Goal: Task Accomplishment & Management: Use online tool/utility

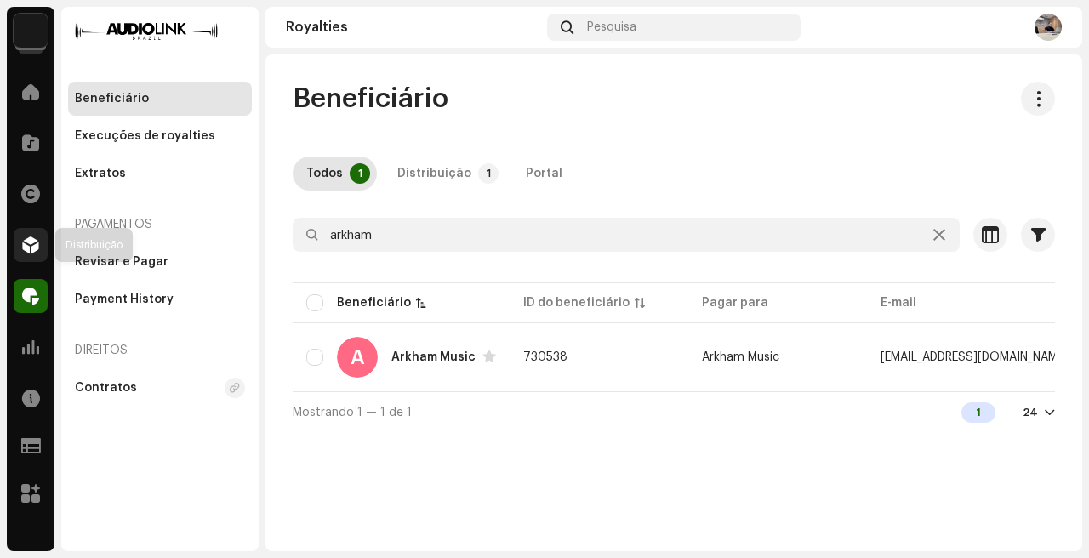
click at [34, 252] on span at bounding box center [30, 245] width 17 height 14
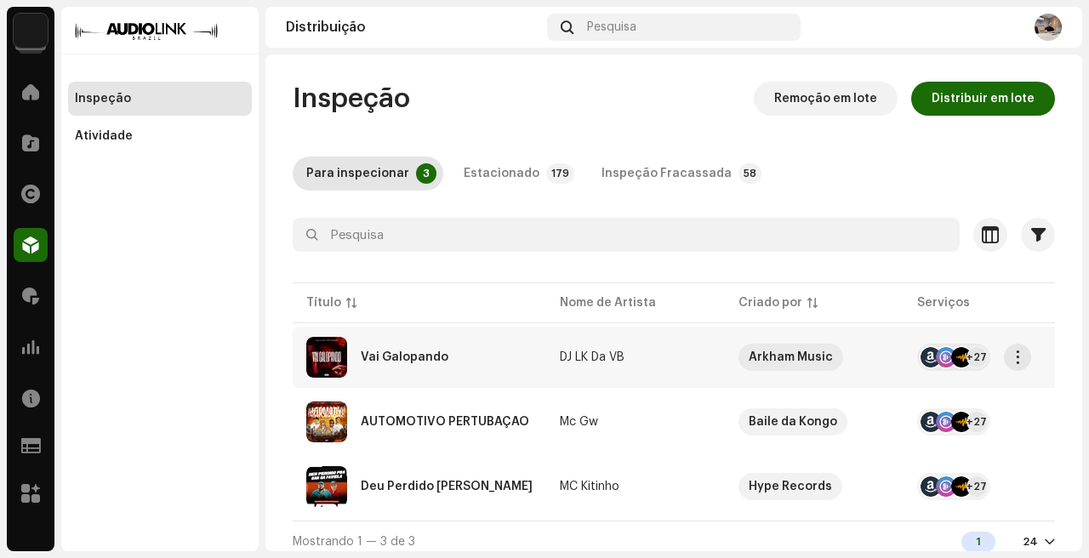
click at [482, 364] on div "Vai Galopando" at bounding box center [419, 357] width 226 height 41
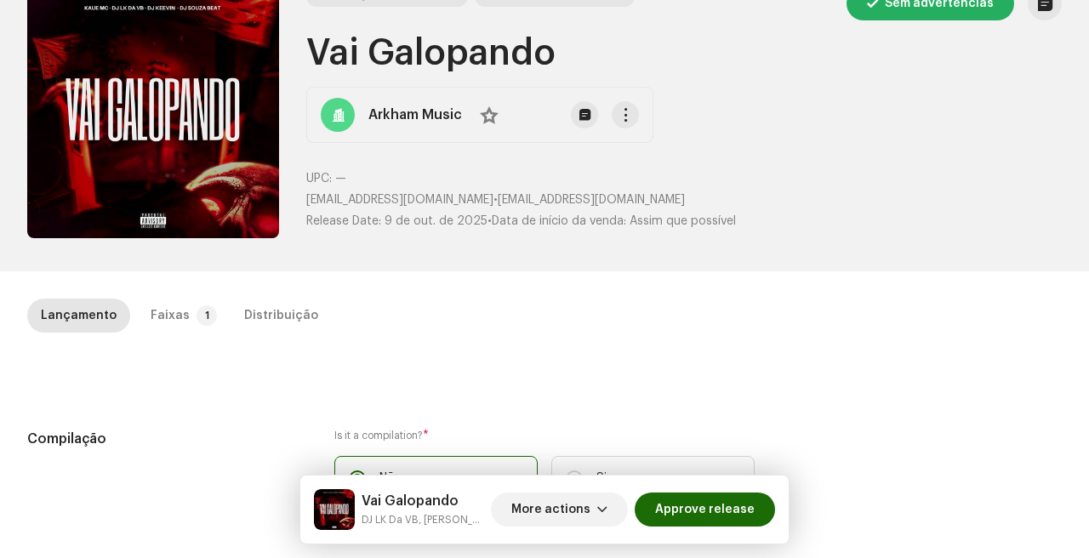
scroll to position [87, 0]
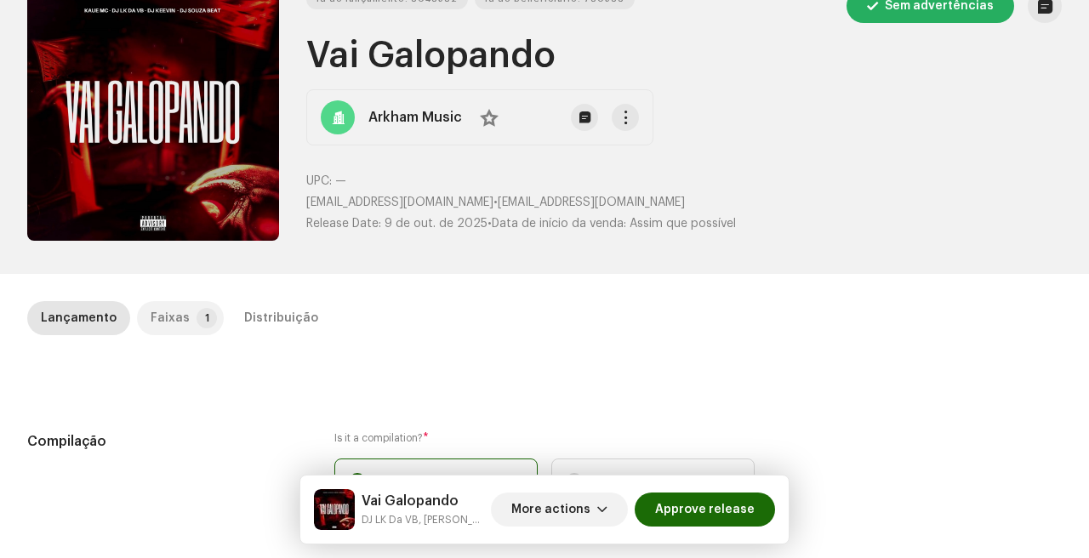
click at [206, 321] on p-badge "1" at bounding box center [207, 318] width 20 height 20
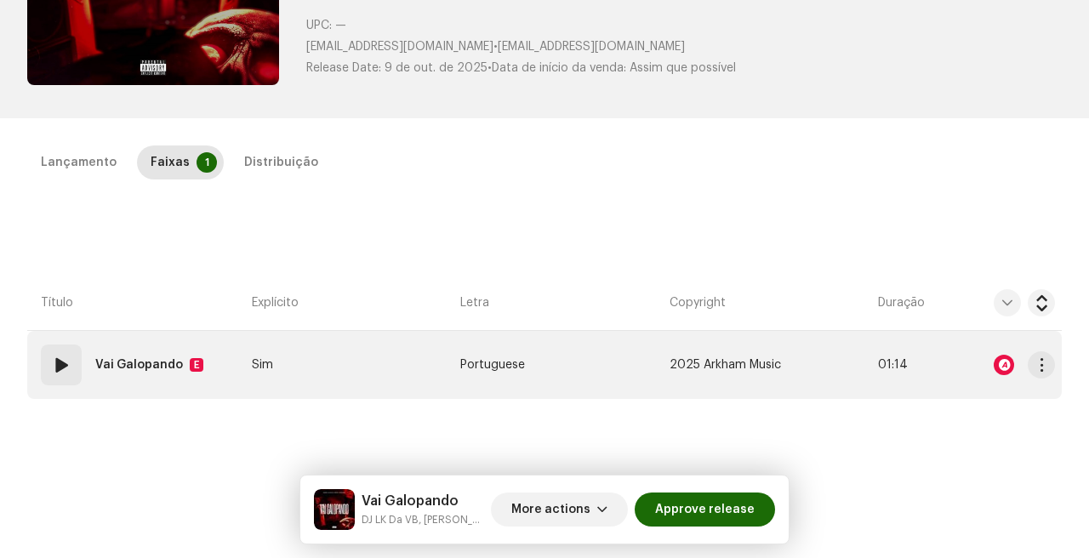
scroll to position [263, 0]
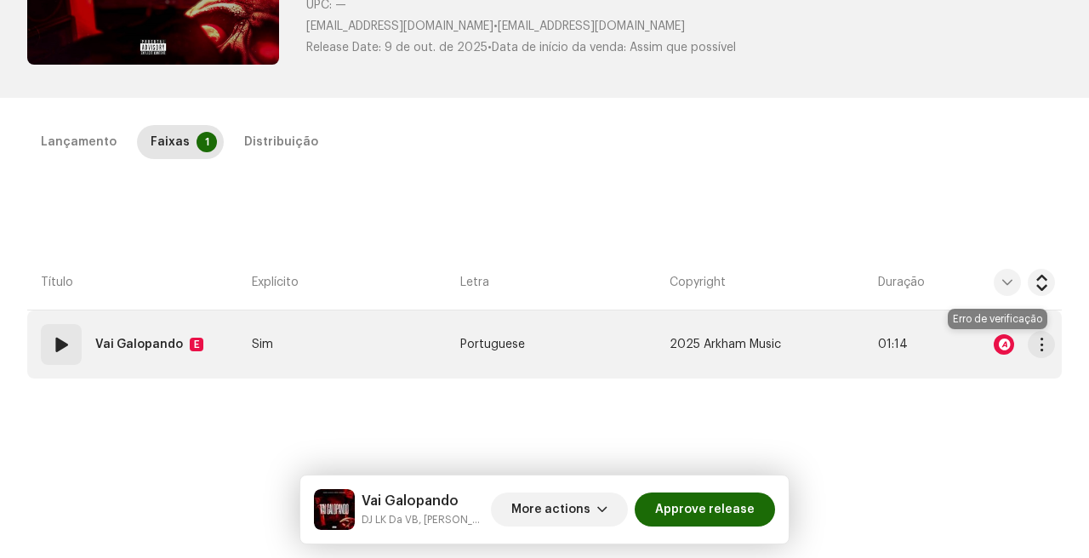
click at [996, 341] on div at bounding box center [1004, 344] width 20 height 20
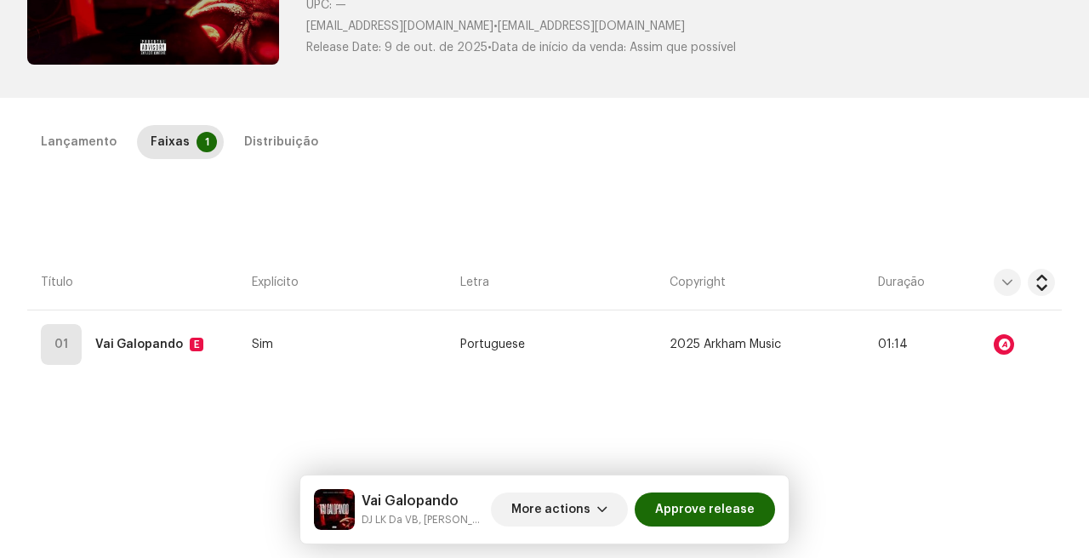
click at [852, 249] on div "Audio Recognition by AcrCloud is still processing the audio file. Do NOT approv…" at bounding box center [544, 279] width 1089 height 558
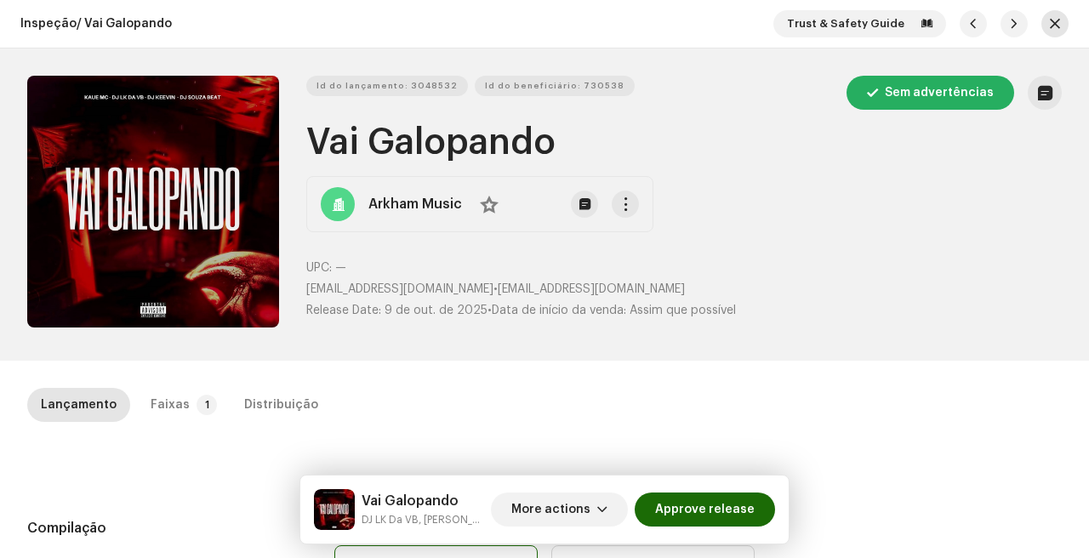
click at [1050, 20] on span "button" at bounding box center [1055, 24] width 10 height 14
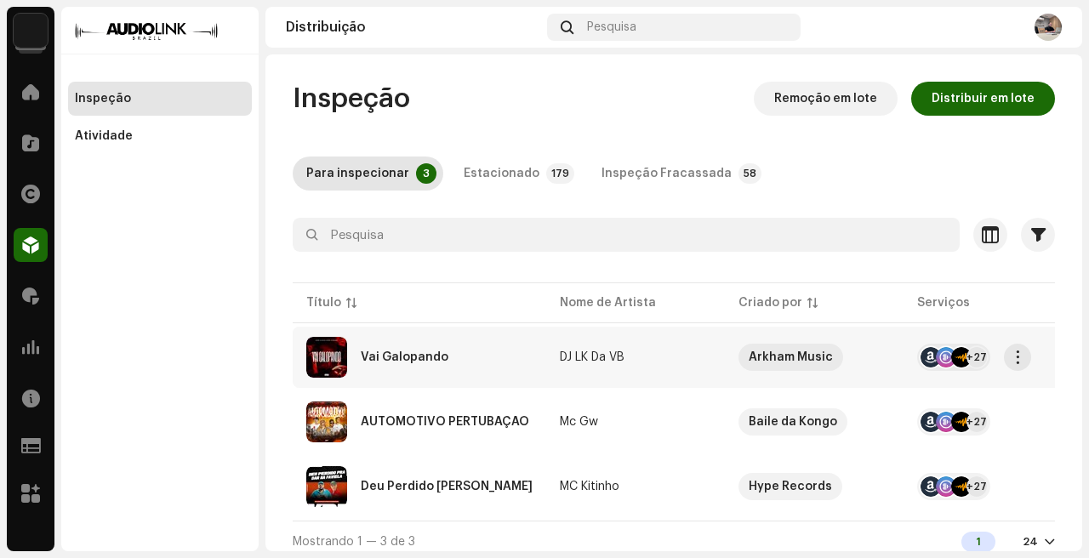
click at [647, 352] on re-a-table-link "DJ LK Da VB" at bounding box center [635, 358] width 151 height 12
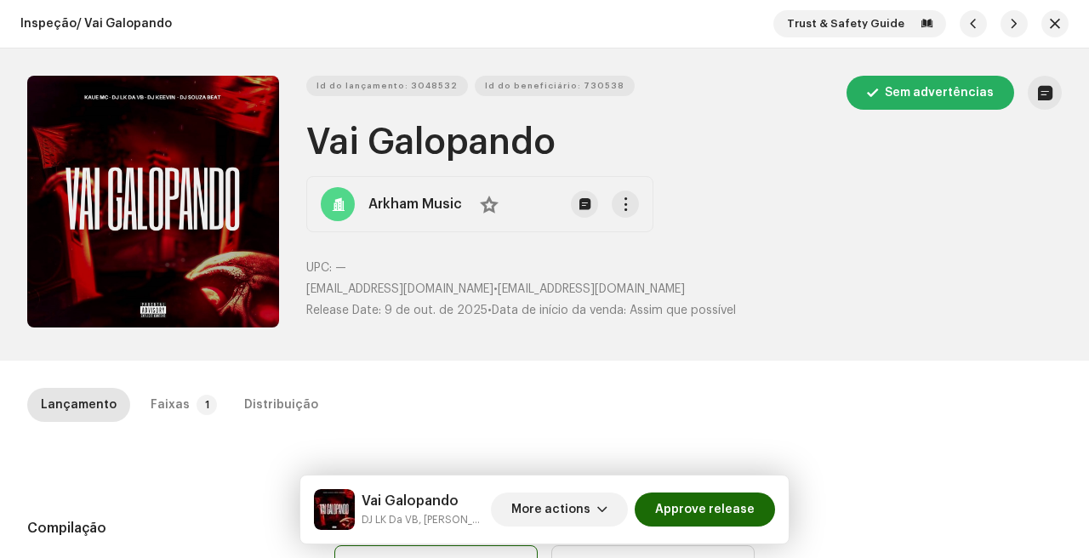
scroll to position [120, 0]
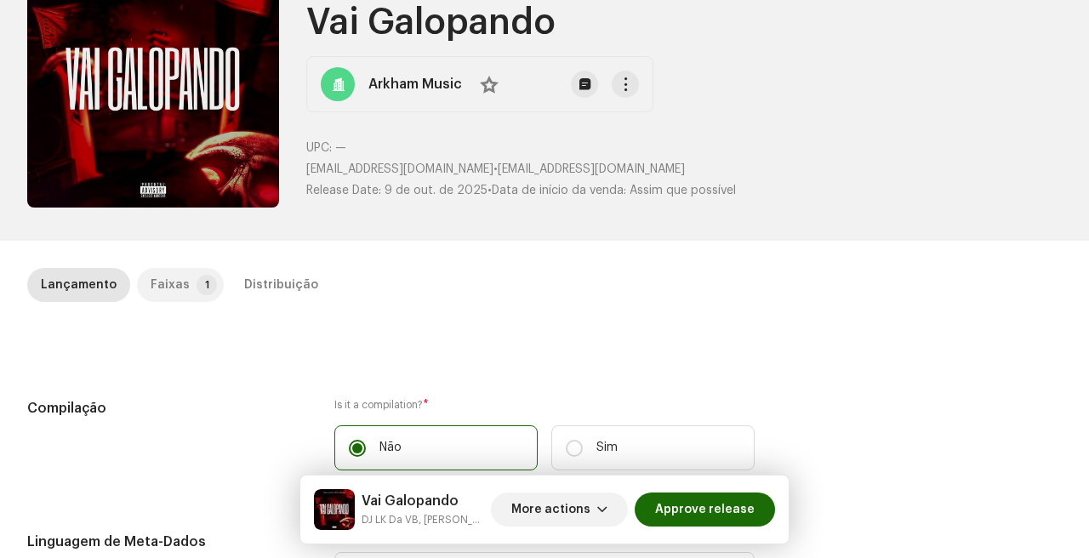
click at [170, 286] on div "Faixas" at bounding box center [170, 285] width 39 height 34
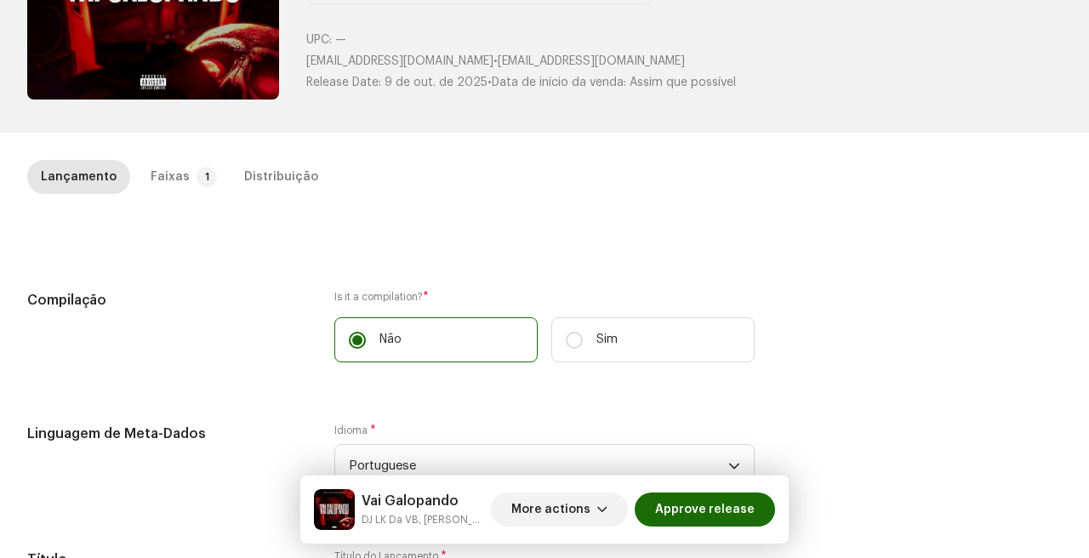
scroll to position [231, 0]
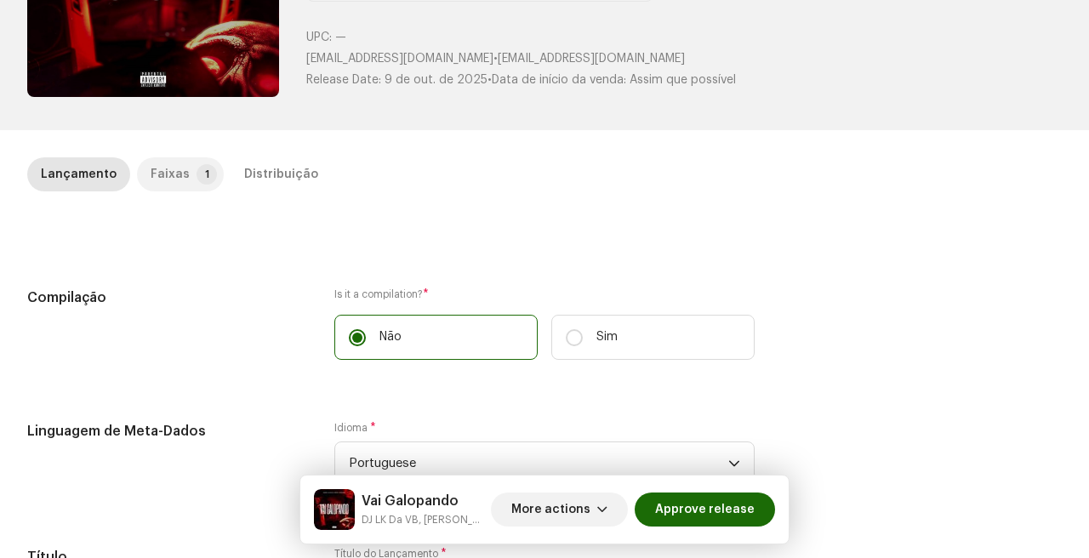
click at [182, 178] on p-tab "Faixas 1" at bounding box center [180, 174] width 87 height 34
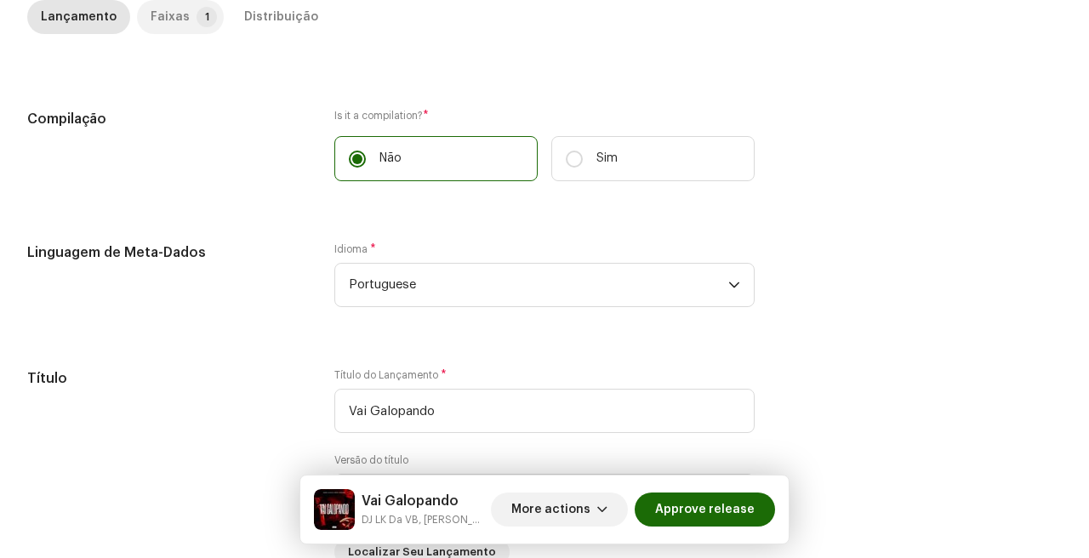
click at [170, 21] on div "Faixas" at bounding box center [170, 17] width 39 height 34
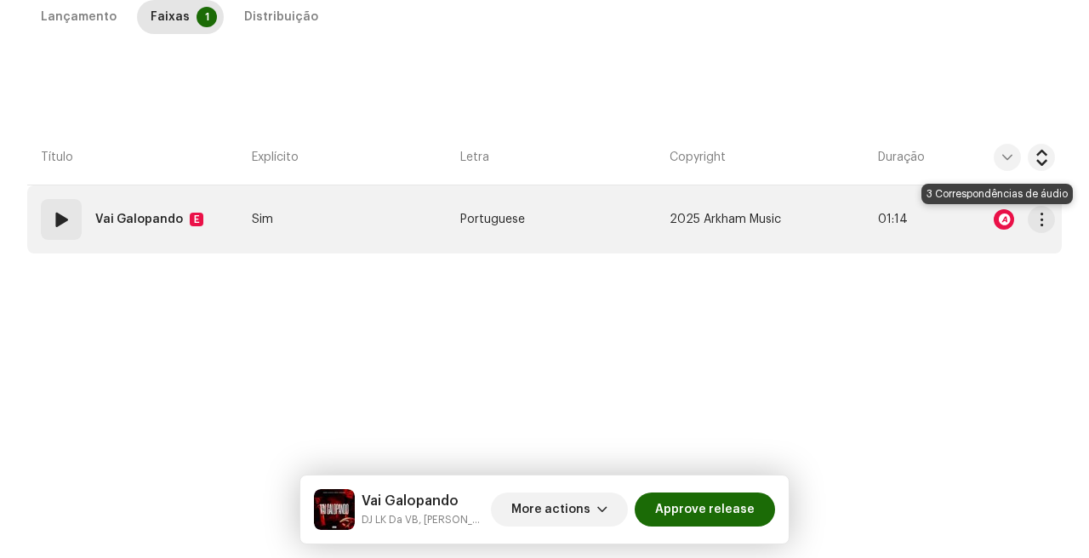
click at [1000, 222] on div at bounding box center [1004, 219] width 20 height 20
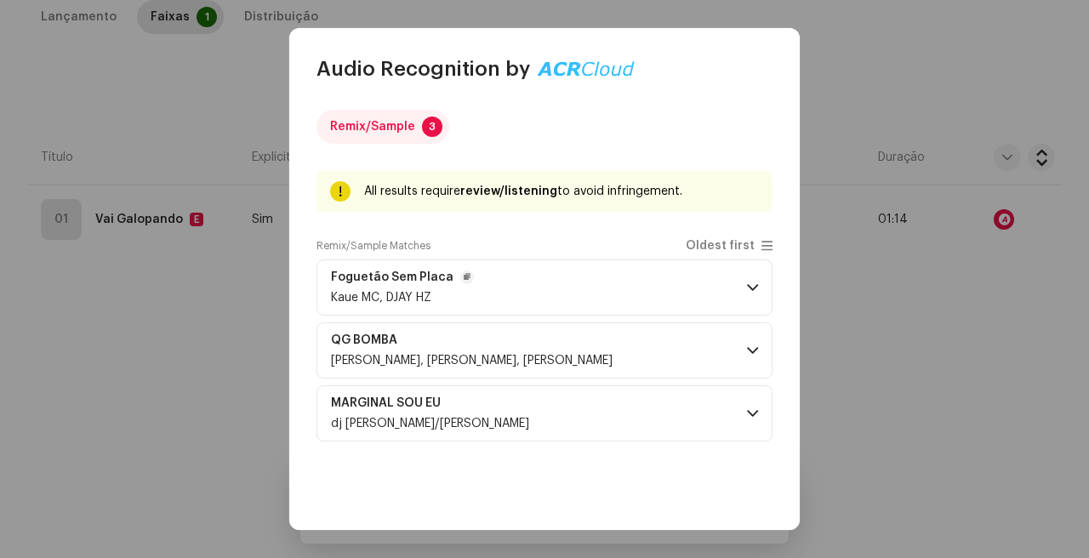
click at [561, 282] on p-accordion-header "Foguetão Sem Placa Kaue MC, DJAY HZ" at bounding box center [545, 288] width 456 height 56
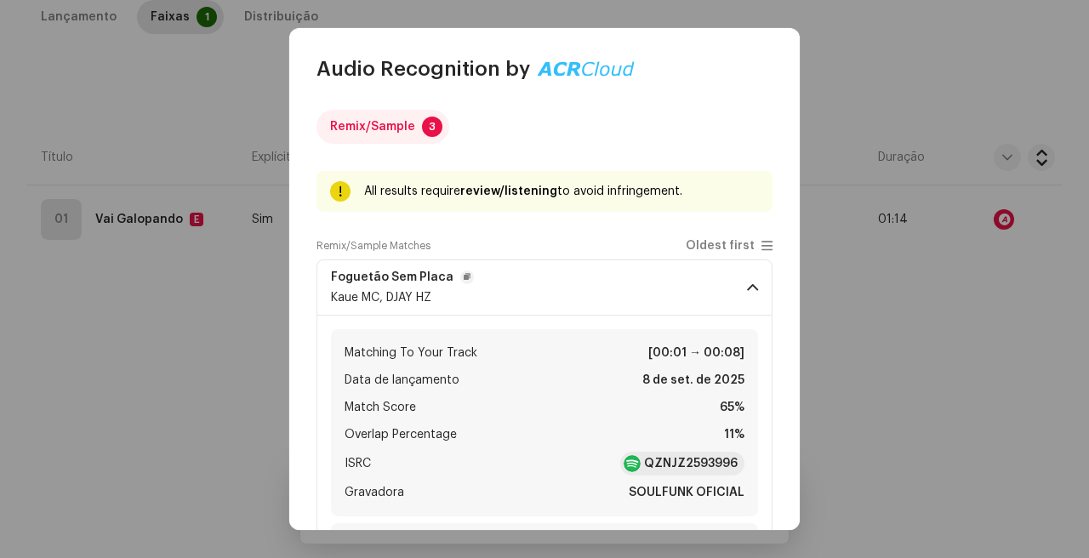
click at [561, 282] on p-accordion-header "Foguetão Sem Placa Kaue MC, DJAY HZ" at bounding box center [545, 288] width 456 height 56
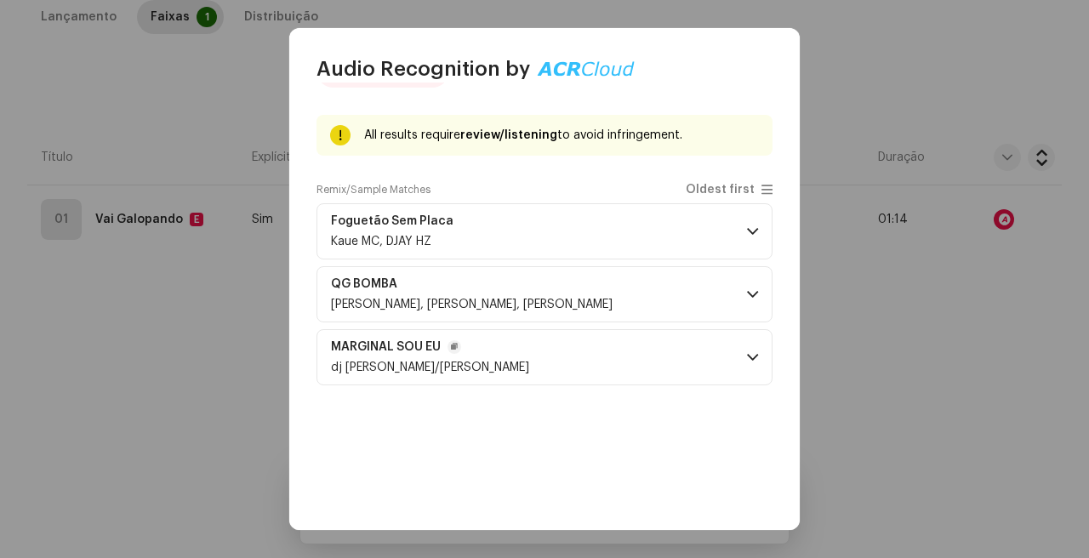
click at [582, 365] on p-accordion-header "MARGINAL SOU EU dj [PERSON_NAME]/[PERSON_NAME]" at bounding box center [545, 357] width 456 height 56
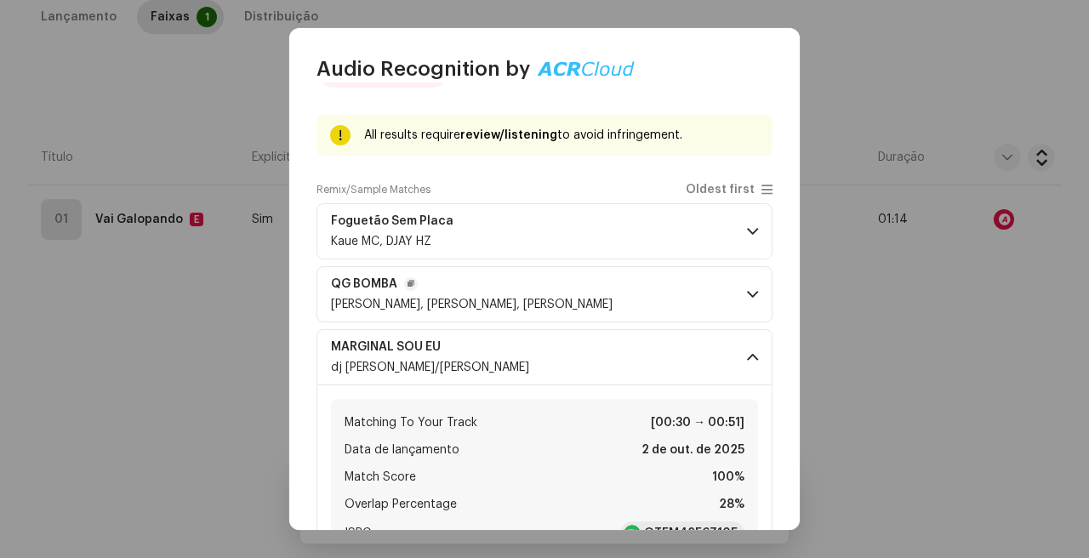
click at [618, 295] on p-accordion-header "QG BOMBA Dj Renan, Kaue MC, [PERSON_NAME]" at bounding box center [545, 294] width 456 height 56
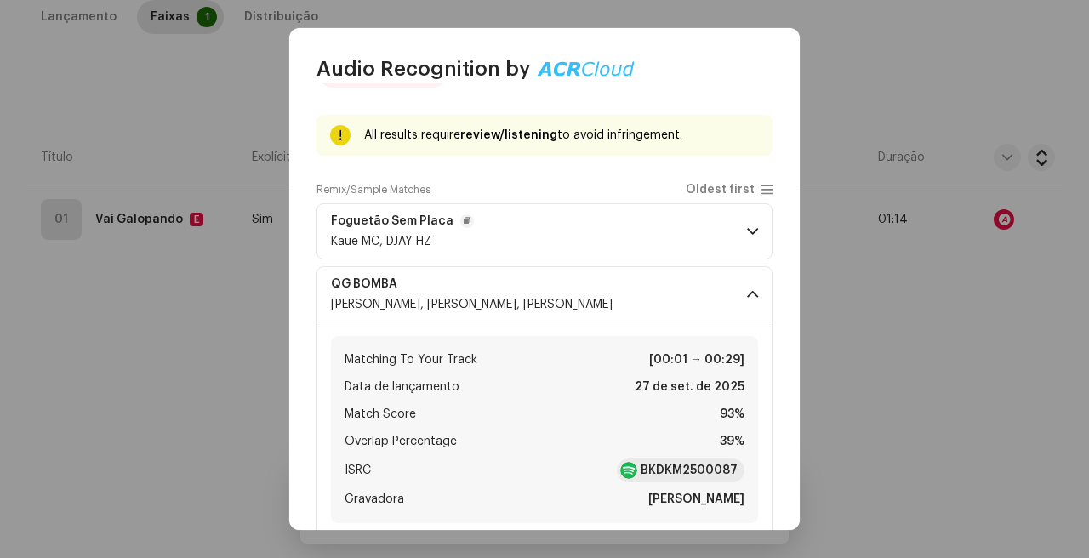
click at [622, 247] on p-accordion-header "Foguetão Sem Placa Kaue MC, DJAY HZ" at bounding box center [545, 231] width 456 height 56
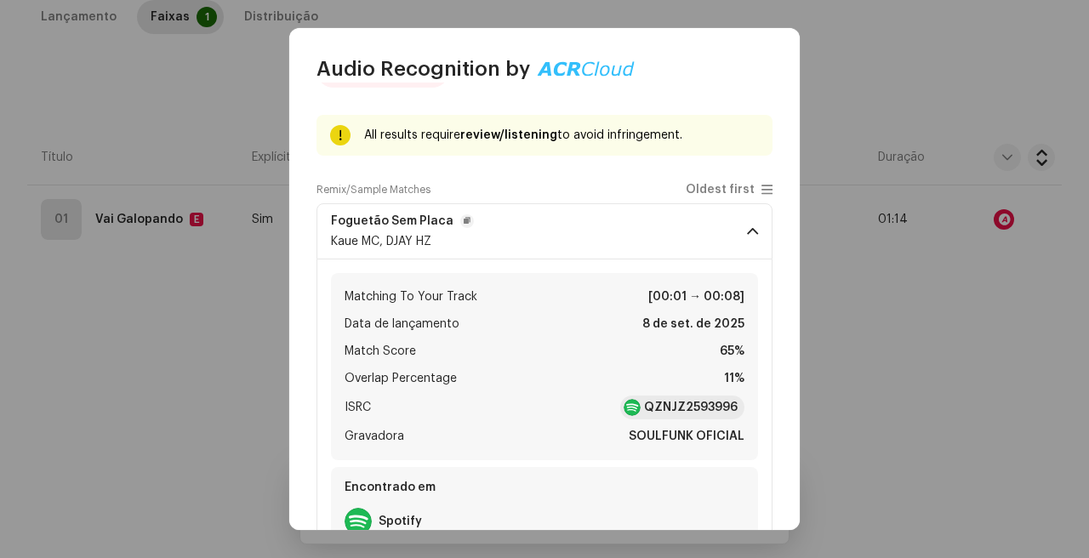
click at [622, 248] on p-accordion-header "Foguetão Sem Placa Kaue MC, DJAY HZ" at bounding box center [545, 231] width 456 height 56
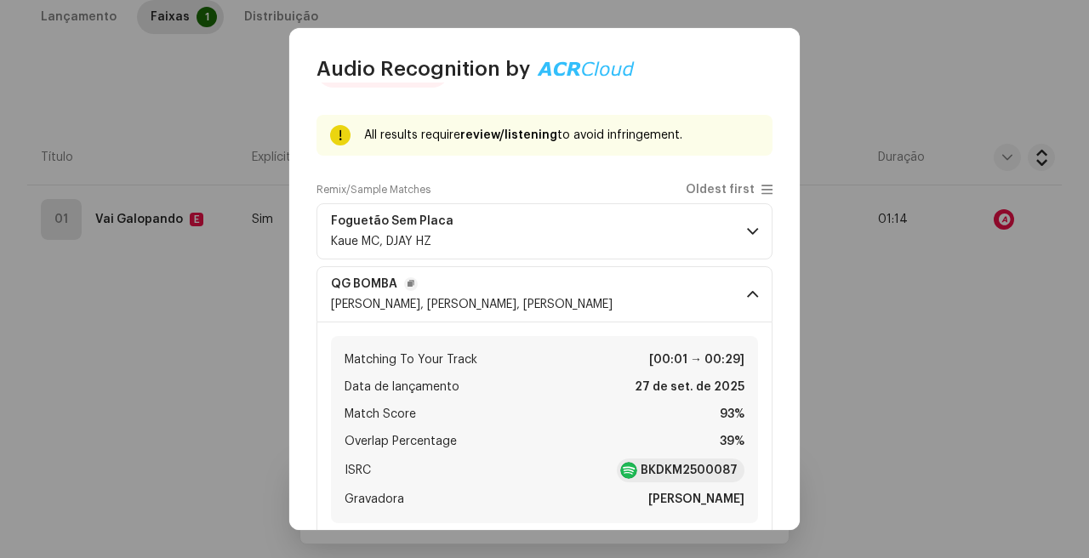
click at [536, 285] on p-accordion-header "QG BOMBA Dj Renan, Kaue MC, [PERSON_NAME]" at bounding box center [545, 294] width 456 height 56
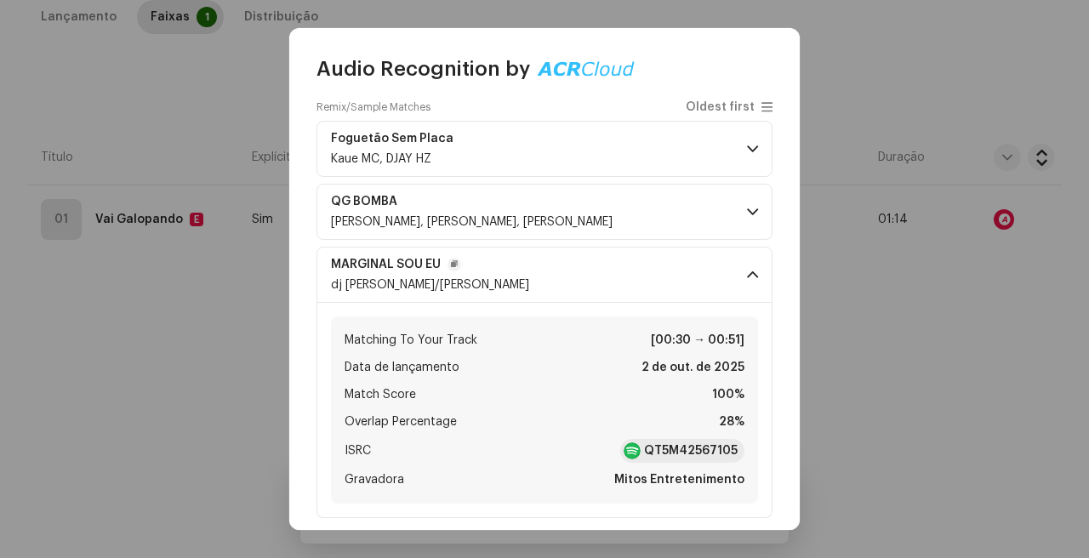
scroll to position [153, 0]
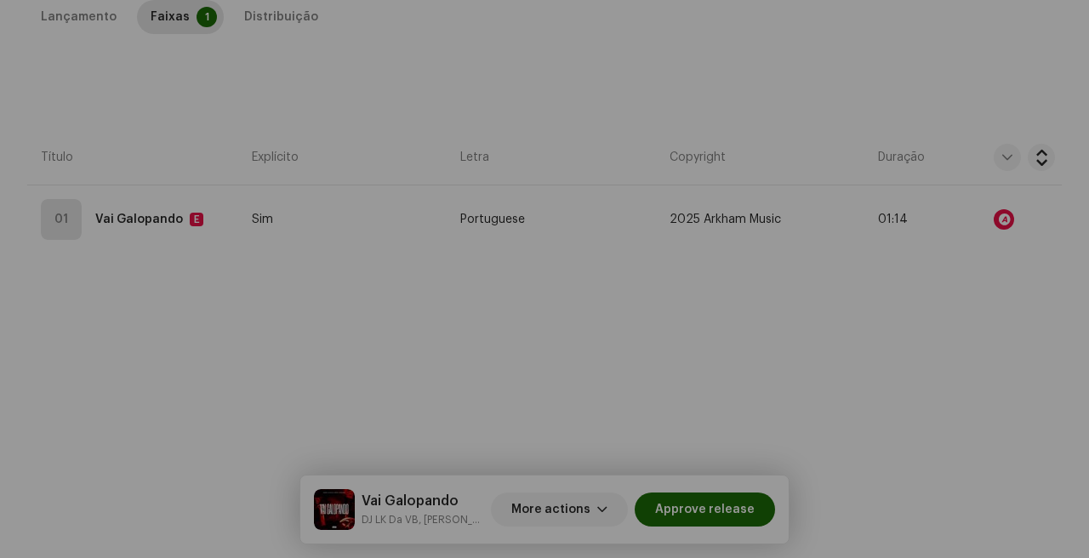
click at [851, 342] on div "Audio Recognition by Remix/Sample 3 All results require review/listening to avo…" at bounding box center [544, 279] width 1089 height 558
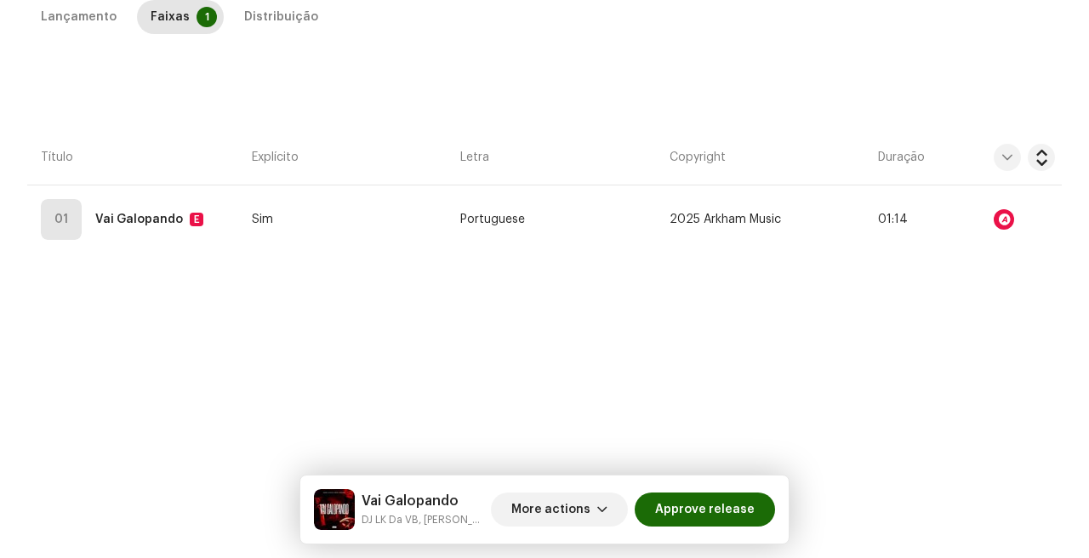
scroll to position [0, 0]
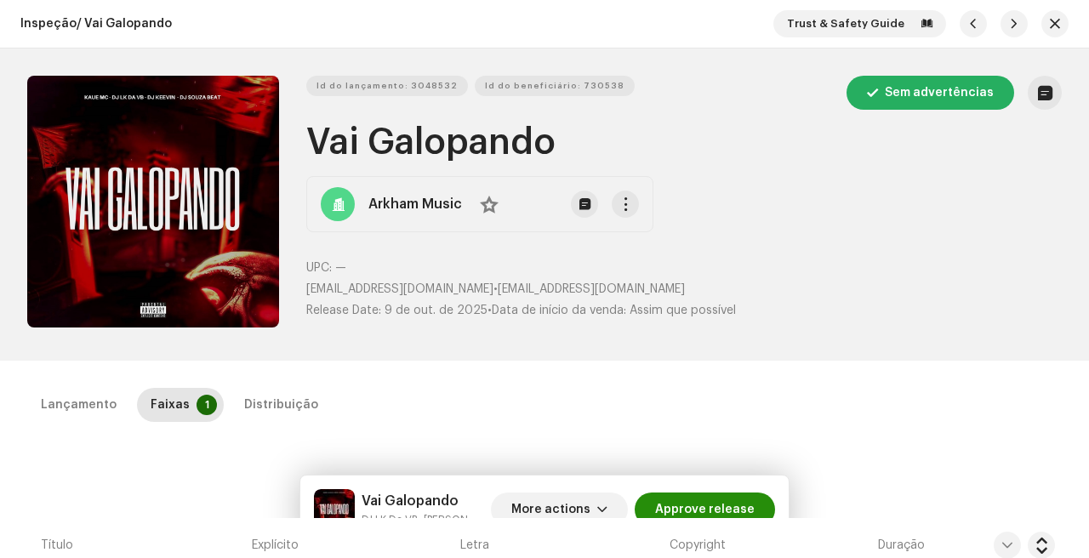
click at [699, 509] on span "Approve release" at bounding box center [705, 510] width 100 height 34
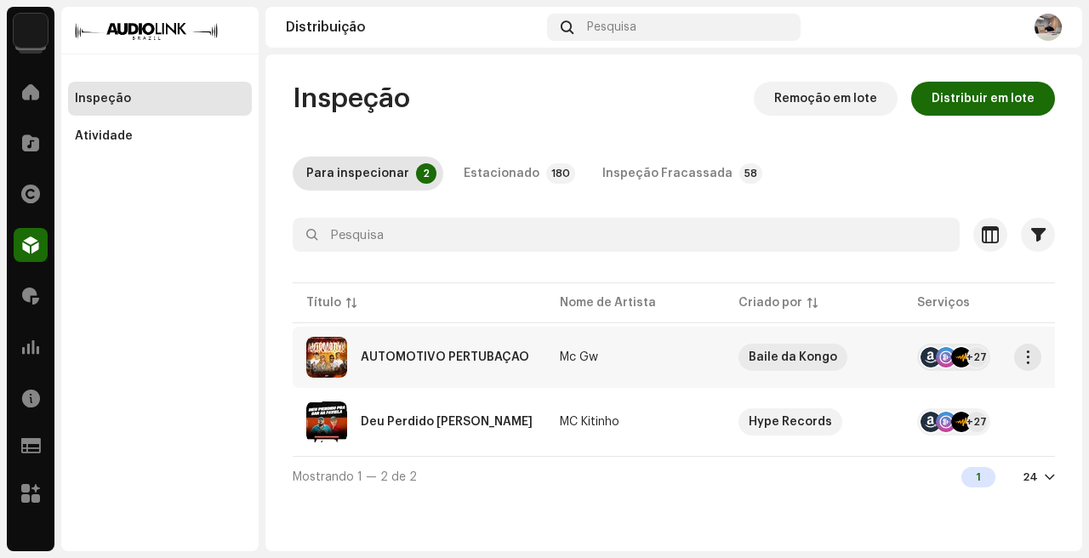
click at [648, 356] on re-a-table-link "Mc Gw" at bounding box center [635, 358] width 151 height 12
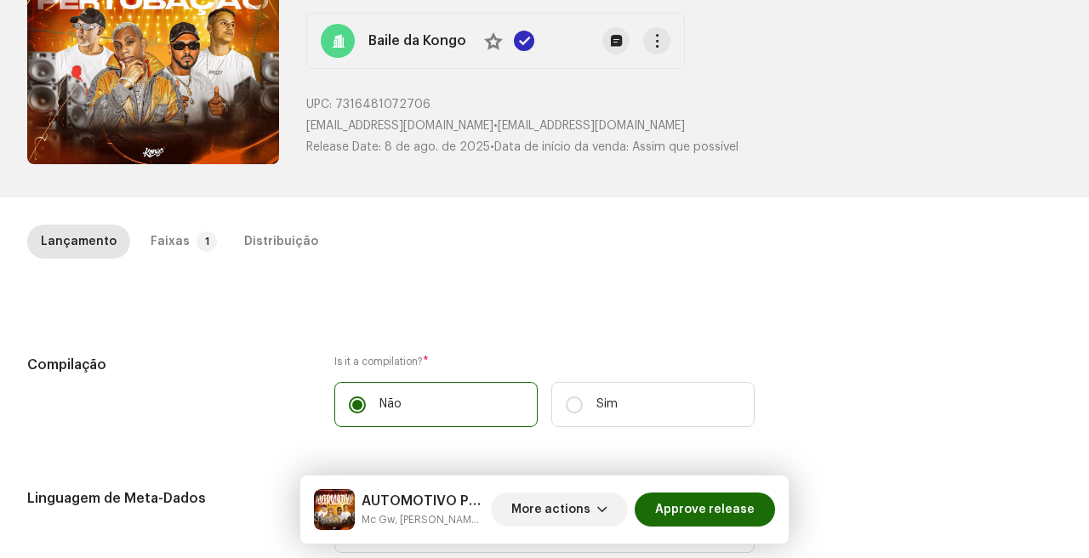
scroll to position [442, 0]
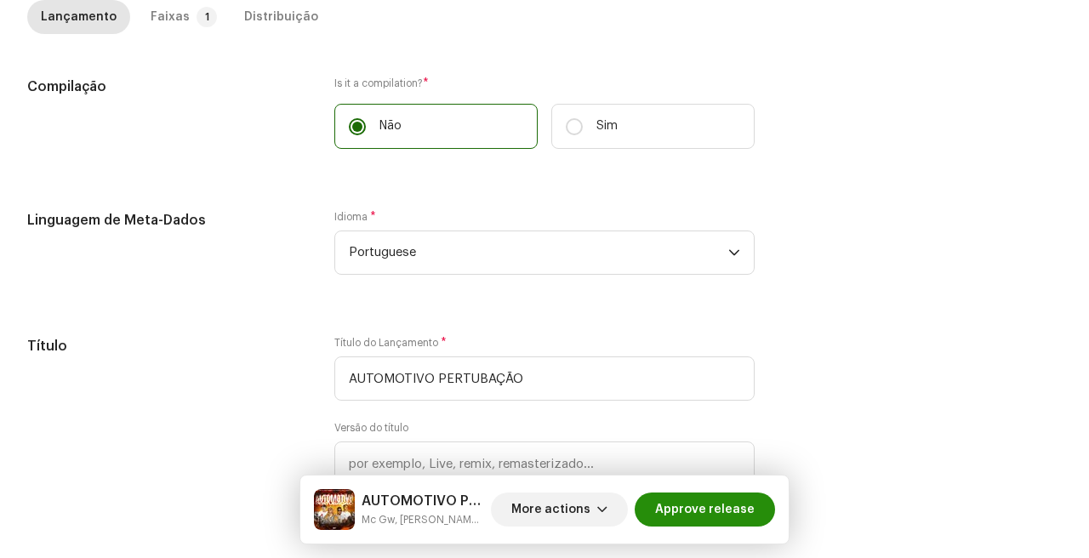
click at [706, 500] on span "Approve release" at bounding box center [705, 510] width 100 height 34
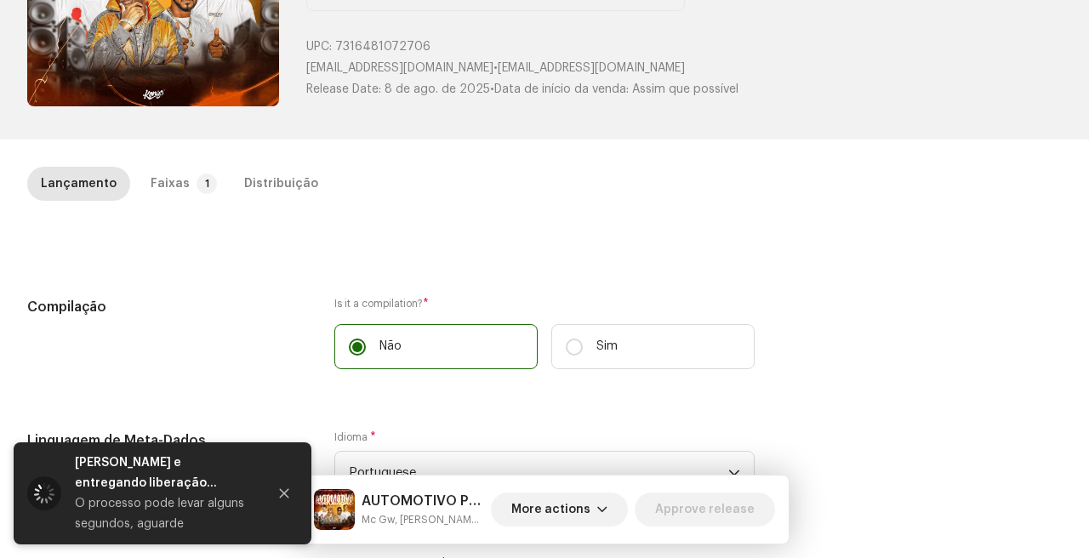
scroll to position [29, 0]
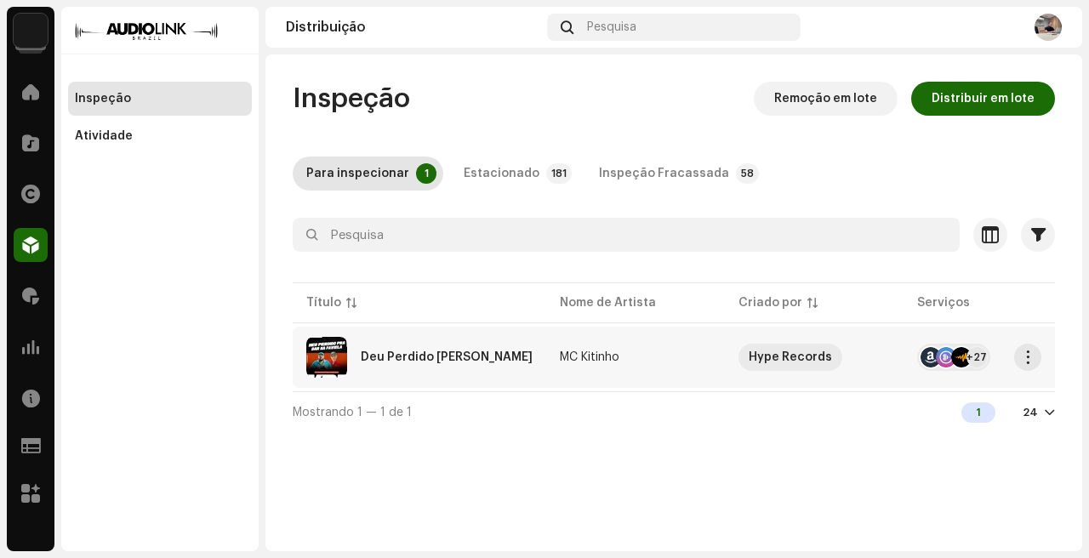
click at [647, 345] on td "MC Kitinho" at bounding box center [635, 357] width 179 height 61
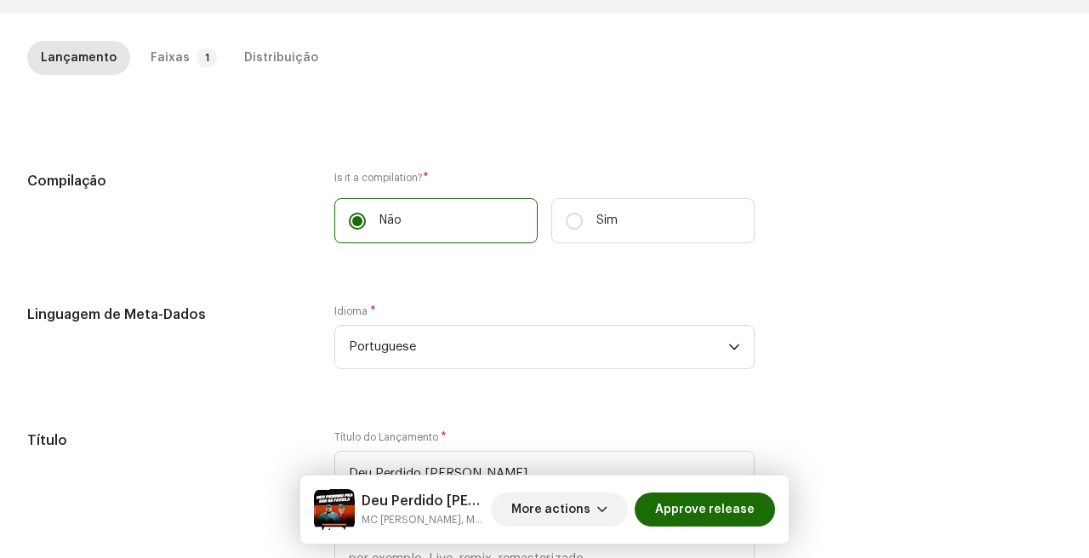
scroll to position [352, 0]
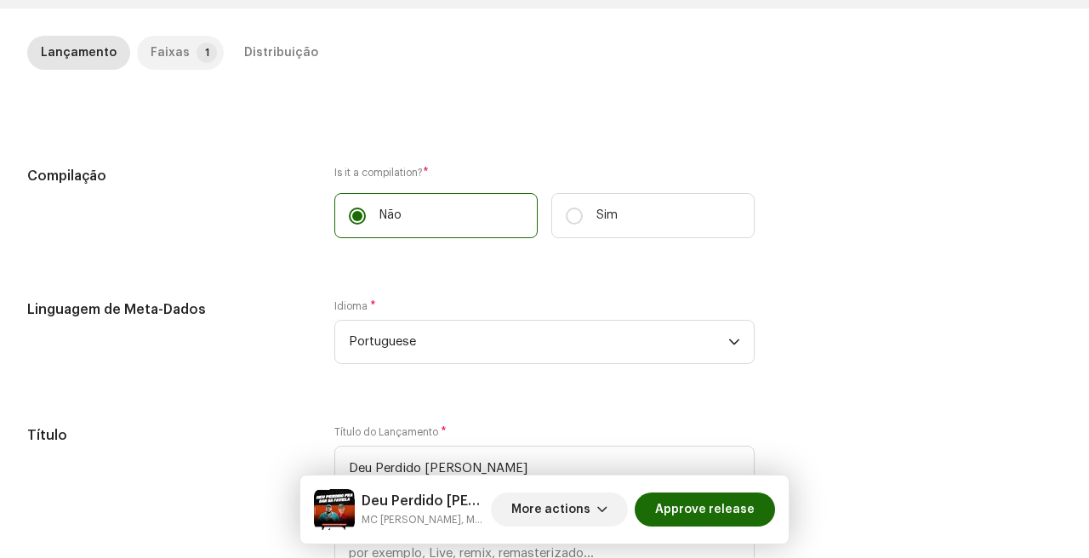
click at [173, 49] on div "Faixas" at bounding box center [170, 53] width 39 height 34
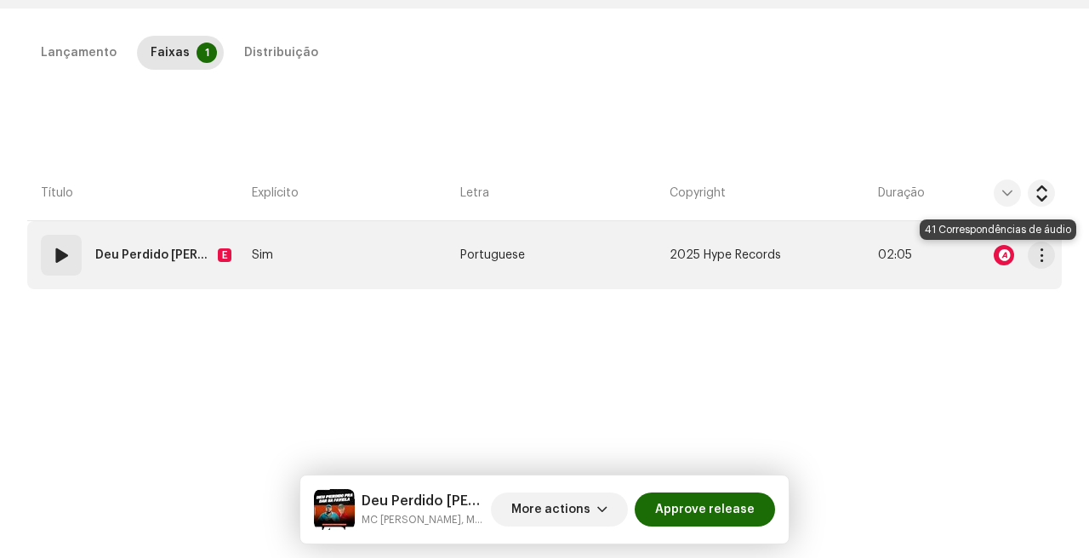
click at [1000, 256] on div at bounding box center [1004, 255] width 20 height 20
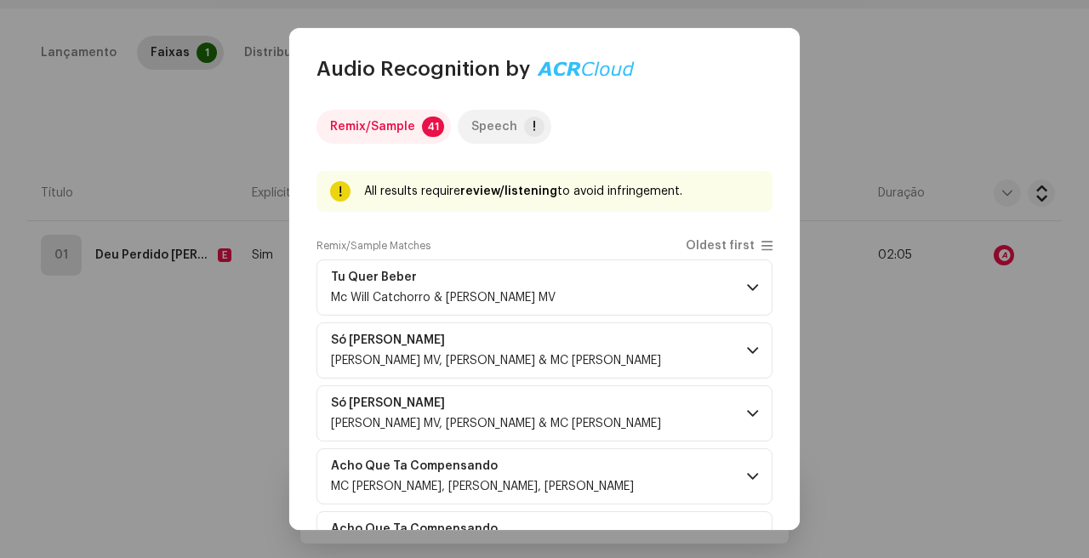
click at [517, 142] on p-tab "Speech !" at bounding box center [505, 127] width 94 height 34
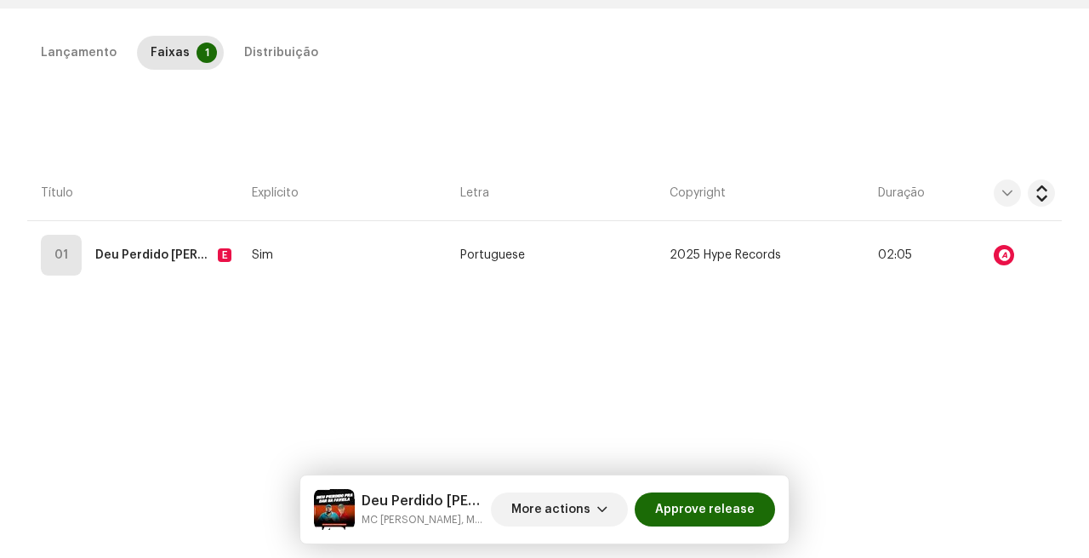
click at [201, 346] on div "Audio Recognition by Remix/Sample 41 Speech ! Speech/silence can violate UGC DS…" at bounding box center [544, 279] width 1089 height 558
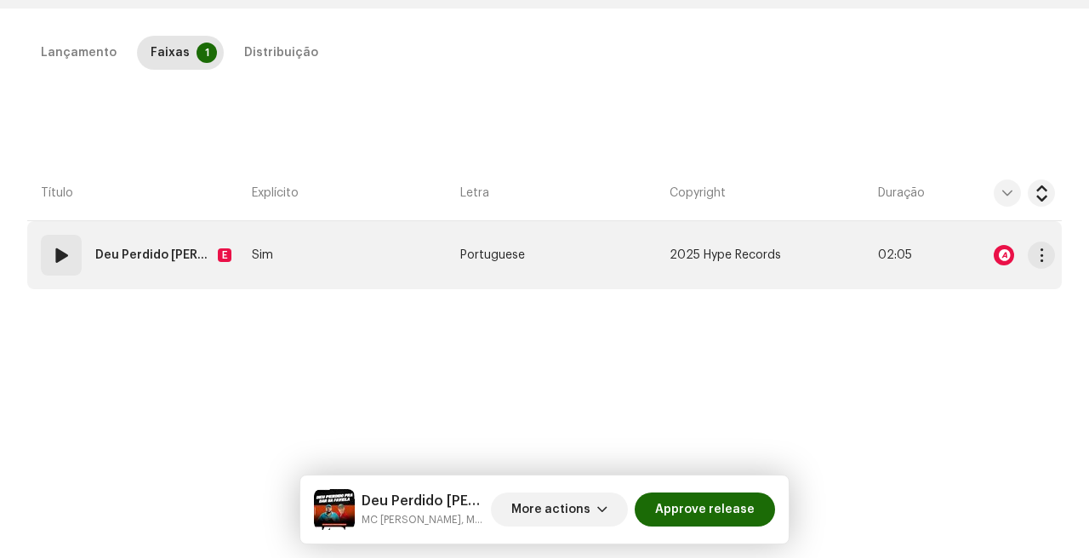
click at [62, 255] on span at bounding box center [61, 255] width 20 height 20
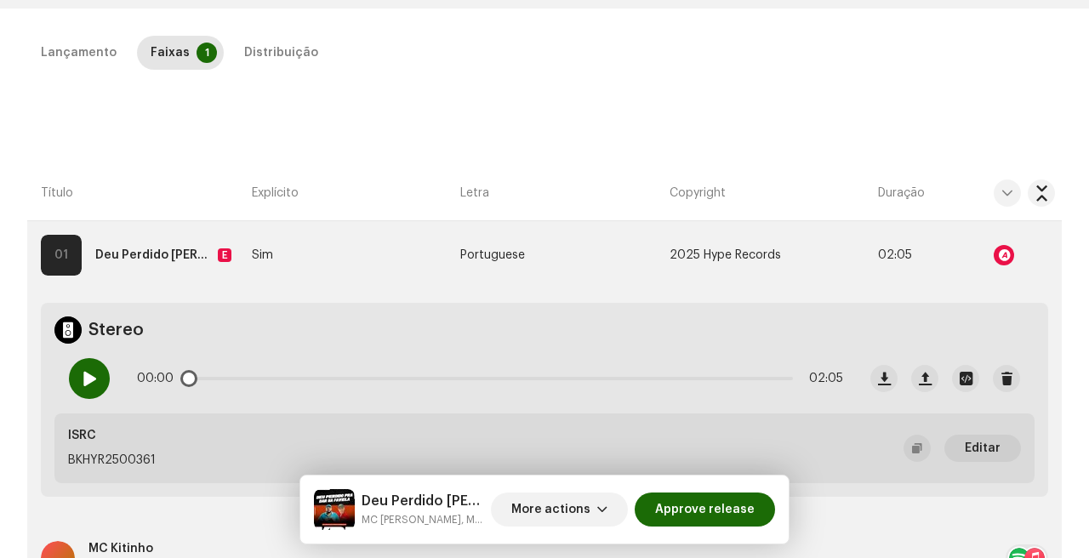
click at [77, 385] on div at bounding box center [89, 378] width 41 height 41
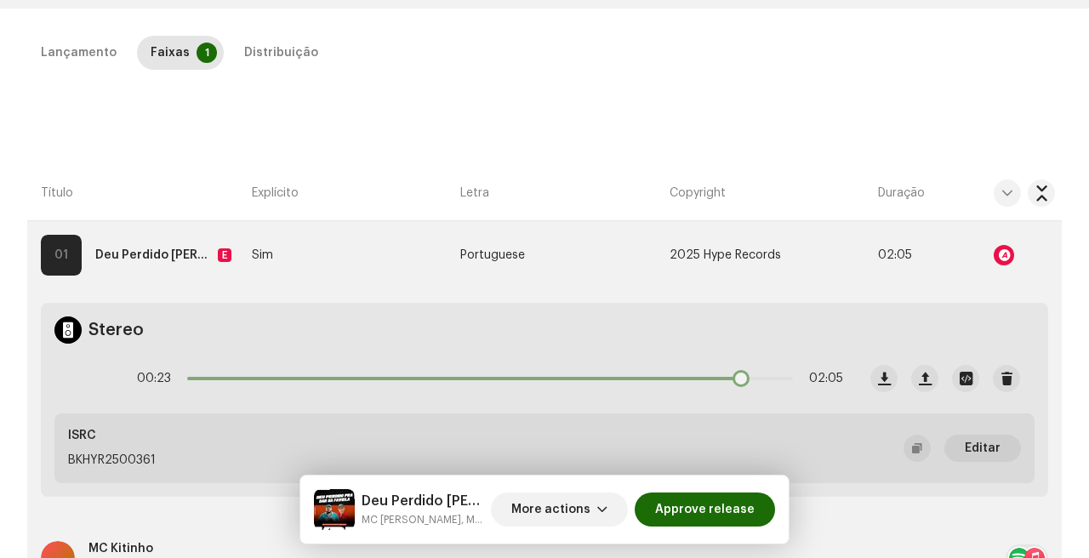
drag, startPoint x: 203, startPoint y: 380, endPoint x: 745, endPoint y: 373, distance: 541.3
click at [745, 373] on div "00:23 02:05" at bounding box center [490, 379] width 706 height 34
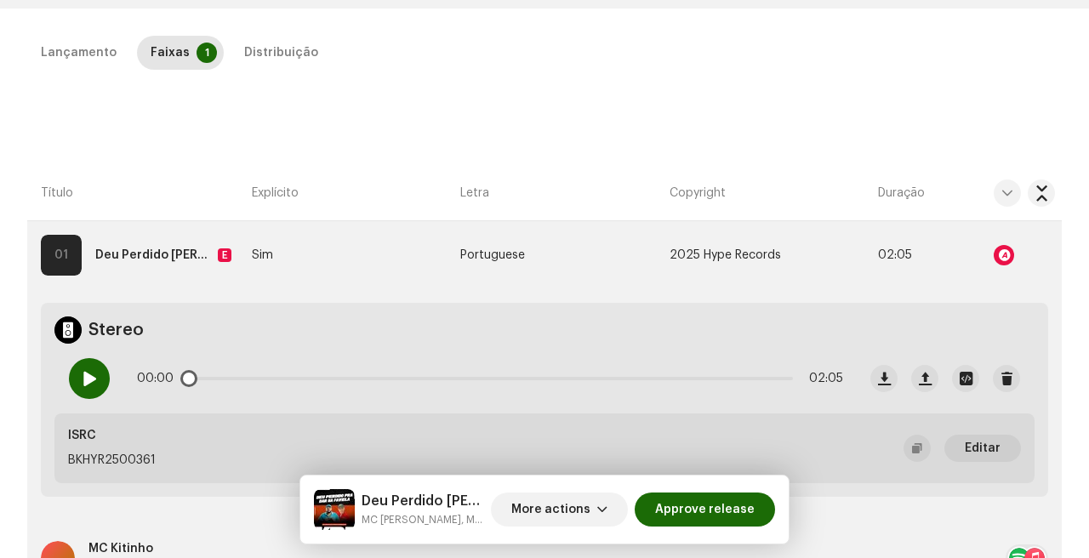
click at [91, 374] on span at bounding box center [89, 379] width 14 height 14
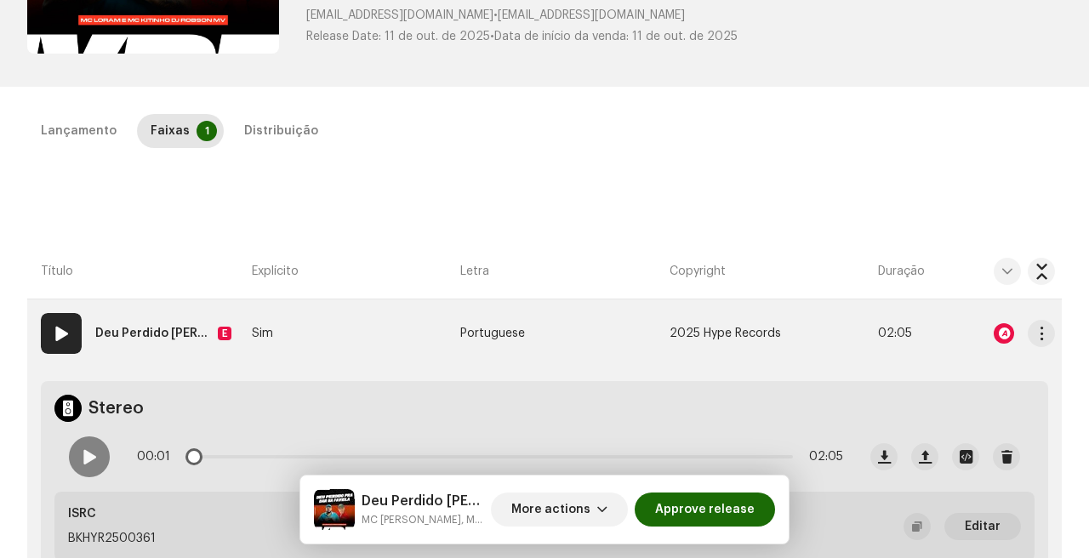
scroll to position [298, 0]
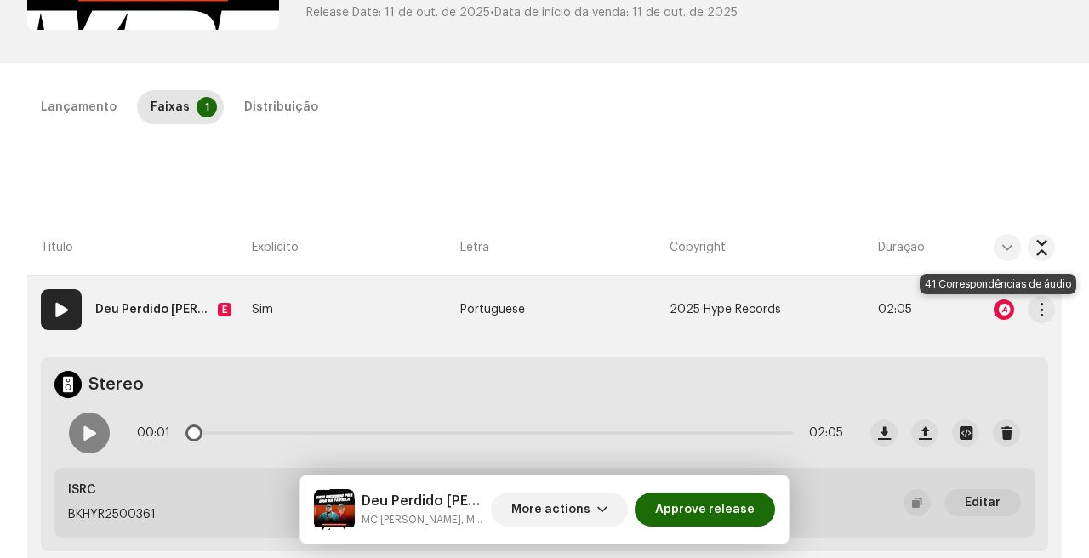
click at [1001, 311] on div at bounding box center [1004, 310] width 20 height 20
click at [939, 357] on div "Audio Recognition by Remix/Sample 41 Speech ! All results require review/listen…" at bounding box center [544, 279] width 1089 height 558
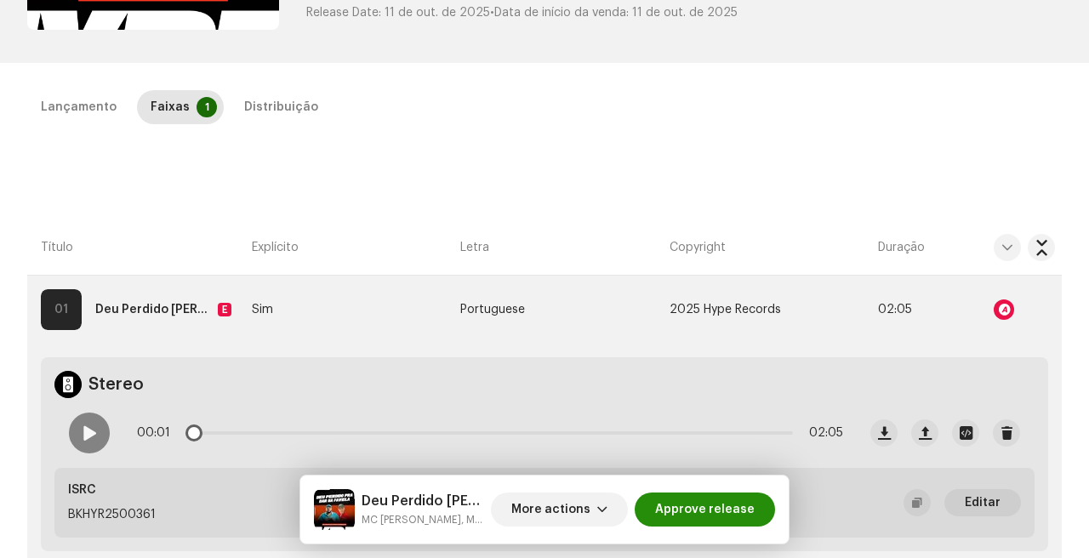
click at [694, 506] on span "Approve release" at bounding box center [705, 510] width 100 height 34
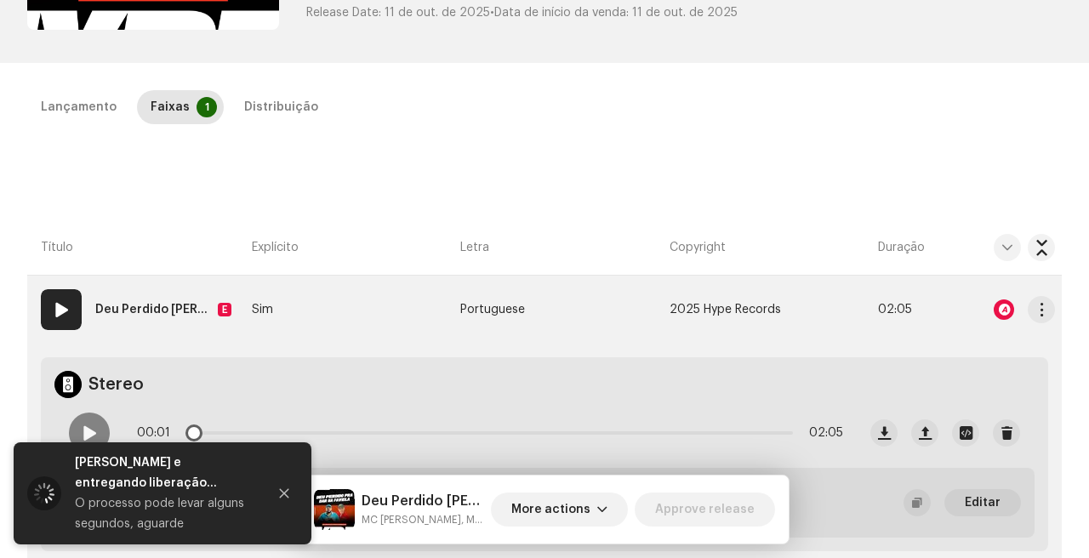
scroll to position [0, 0]
